Goal: Transaction & Acquisition: Purchase product/service

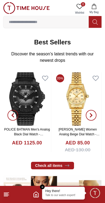
click at [20, 24] on input at bounding box center [45, 22] width 85 height 11
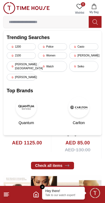
scroll to position [51, 0]
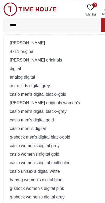
type input "*****"
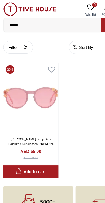
click at [18, 19] on input "*****" at bounding box center [45, 22] width 85 height 11
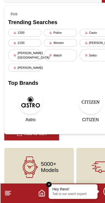
scroll to position [14, 0]
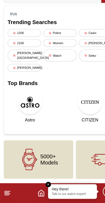
click at [47, 60] on div "Women" at bounding box center [52, 63] width 29 height 7
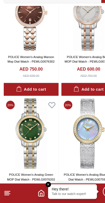
scroll to position [151, 0]
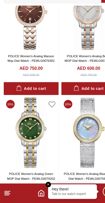
click at [43, 185] on em "Close tooltip" at bounding box center [42, 187] width 5 height 5
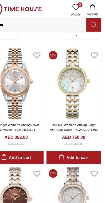
scroll to position [0, 0]
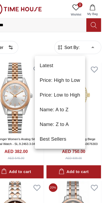
click at [81, 40] on div at bounding box center [52, 101] width 105 height 203
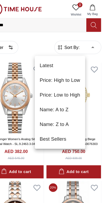
click at [67, 84] on li "Price: Low to High" at bounding box center [66, 83] width 44 height 13
type input "*"
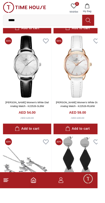
scroll to position [135, 0]
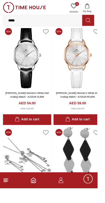
click at [36, 83] on img at bounding box center [29, 61] width 52 height 67
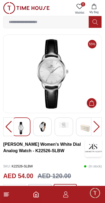
click at [95, 125] on div at bounding box center [96, 126] width 11 height 19
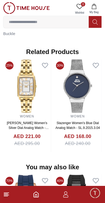
scroll to position [414, 0]
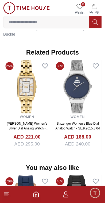
click at [11, 5] on img at bounding box center [26, 8] width 47 height 12
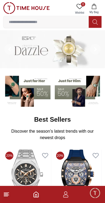
click at [98, 193] on span "Minimize live chat window" at bounding box center [95, 193] width 16 height 16
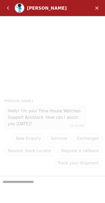
click at [9, 8] on em "Back" at bounding box center [8, 8] width 11 height 11
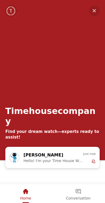
scroll to position [52, 0]
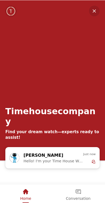
click at [96, 11] on em "Minimize" at bounding box center [94, 11] width 11 height 11
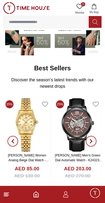
click at [66, 194] on icon "button" at bounding box center [65, 192] width 3 height 3
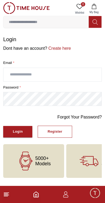
click at [56, 72] on input "text" at bounding box center [52, 74] width 98 height 13
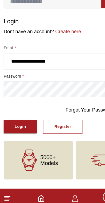
type input "**********"
